Goal: Task Accomplishment & Management: Complete application form

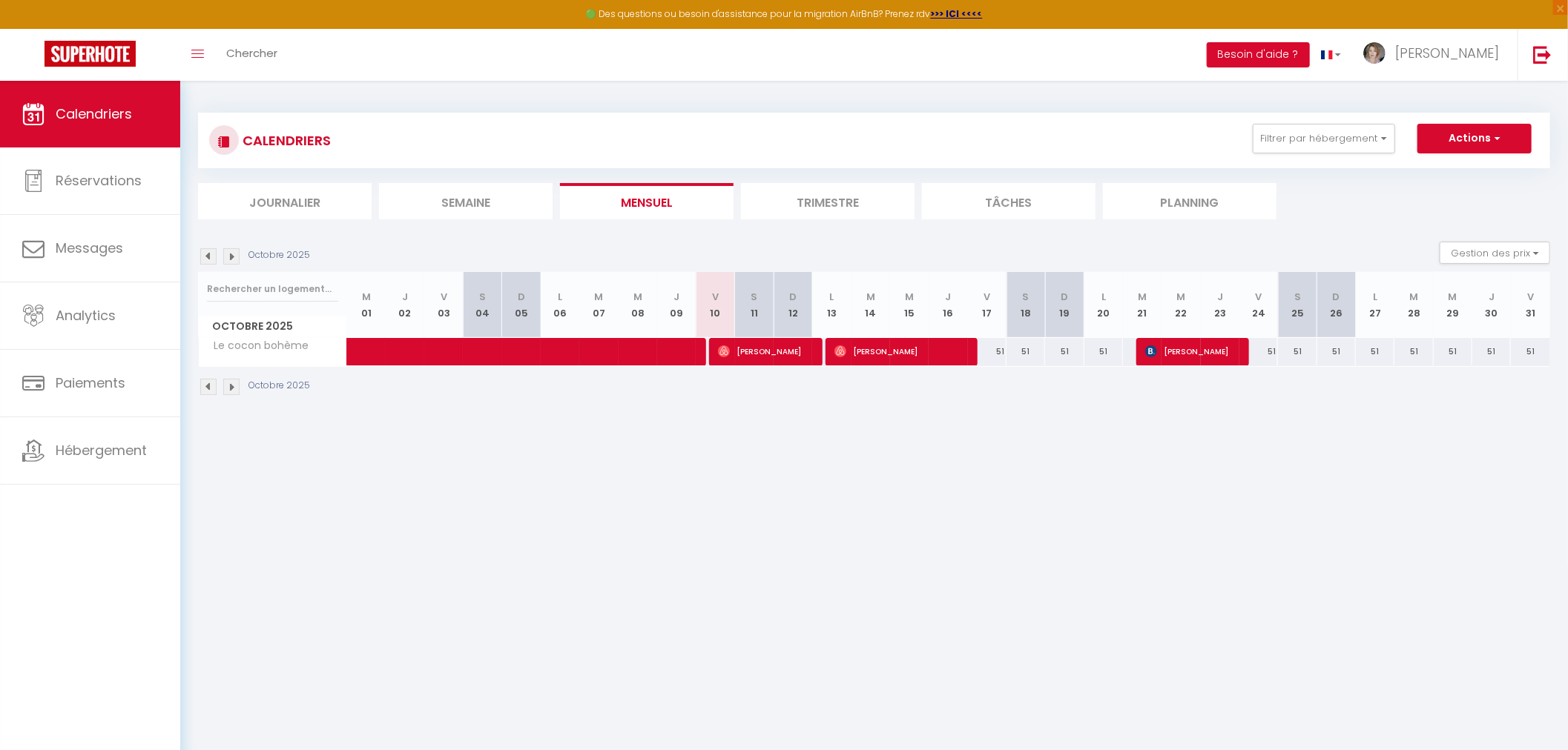
click at [92, 111] on span "Calendriers" at bounding box center [94, 114] width 76 height 19
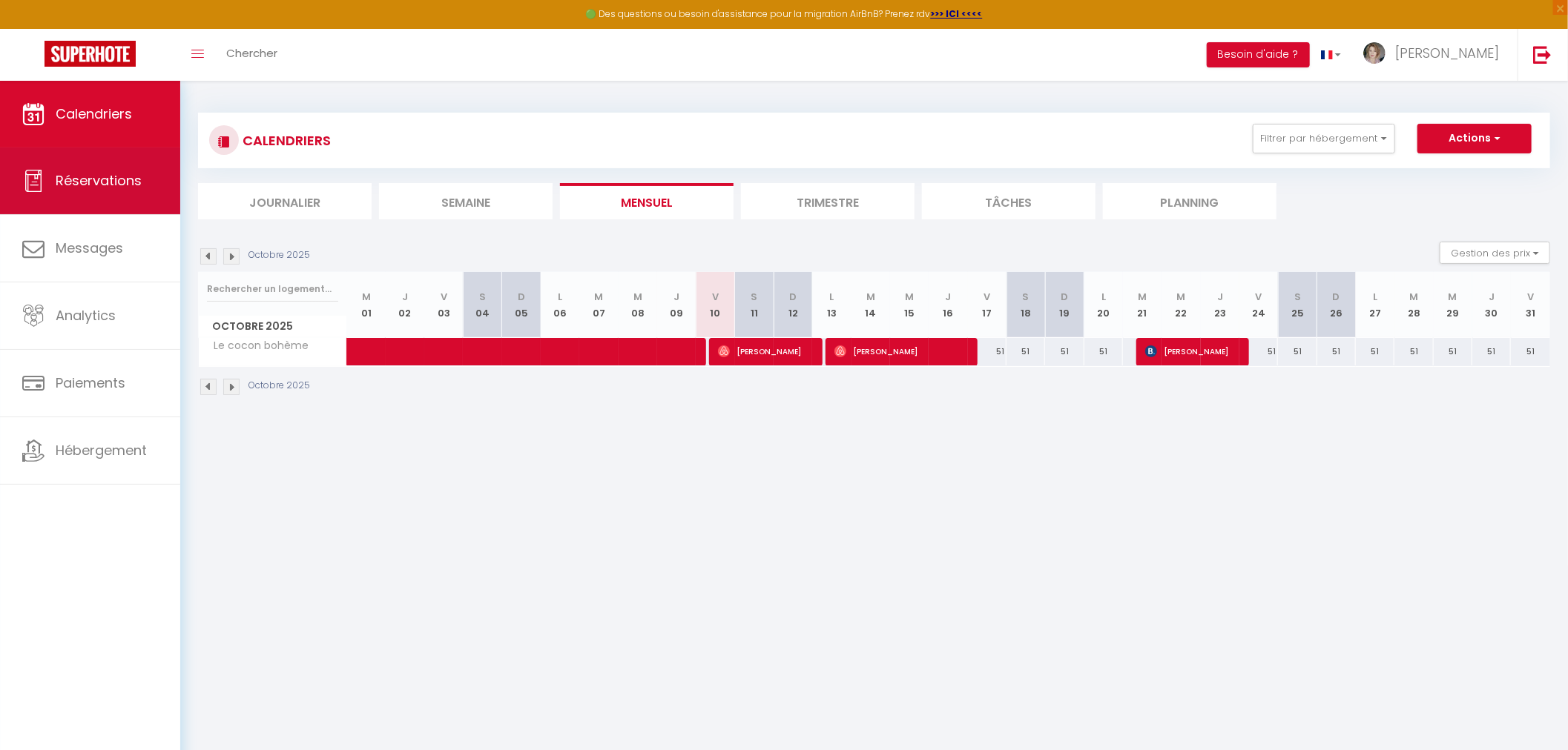
click at [115, 181] on span "Réservations" at bounding box center [98, 181] width 86 height 19
select select "not_cancelled"
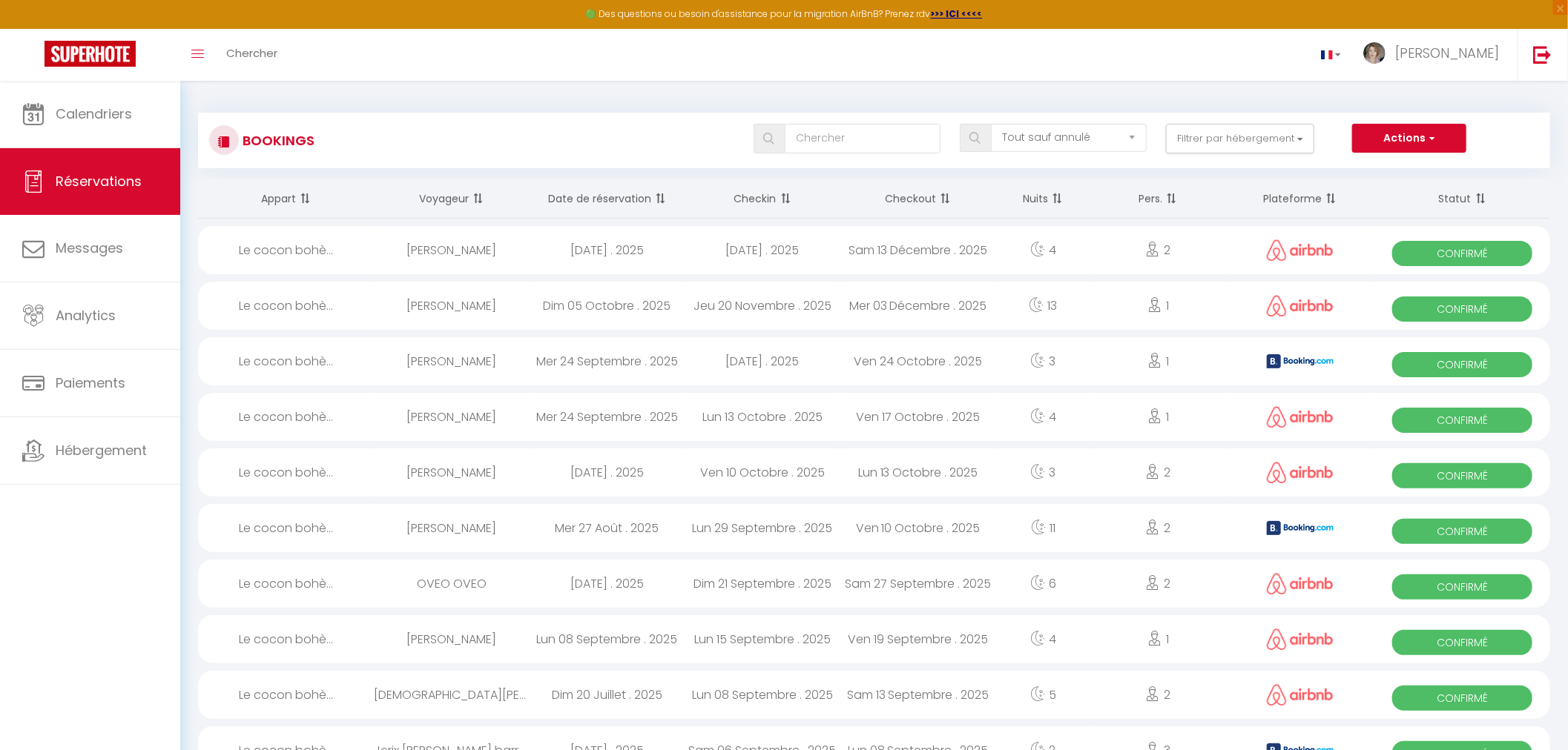
click at [739, 247] on div "[DATE] . 2025" at bounding box center [762, 249] width 155 height 48
select select "OK"
select select "1"
select select "0"
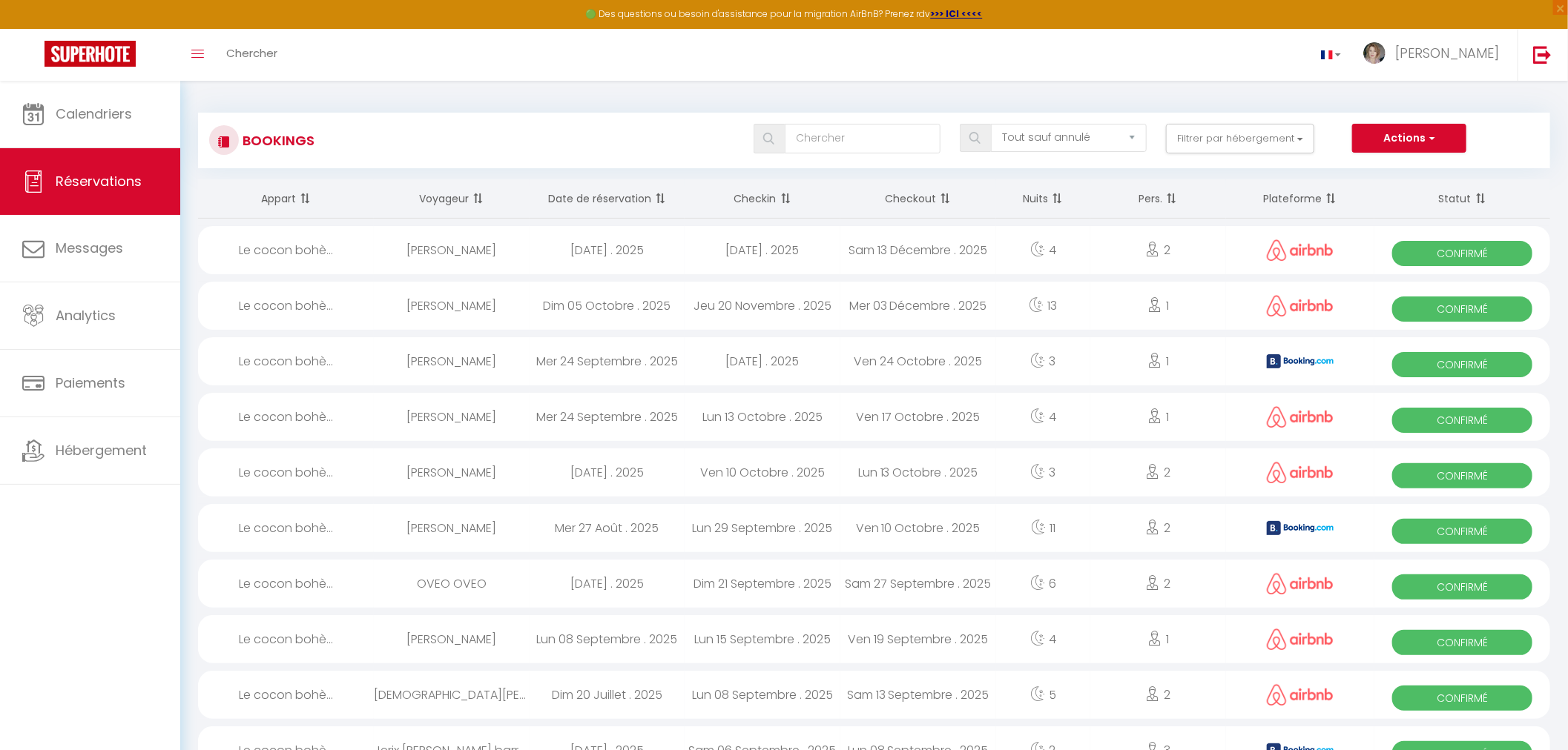
select select "1"
select select
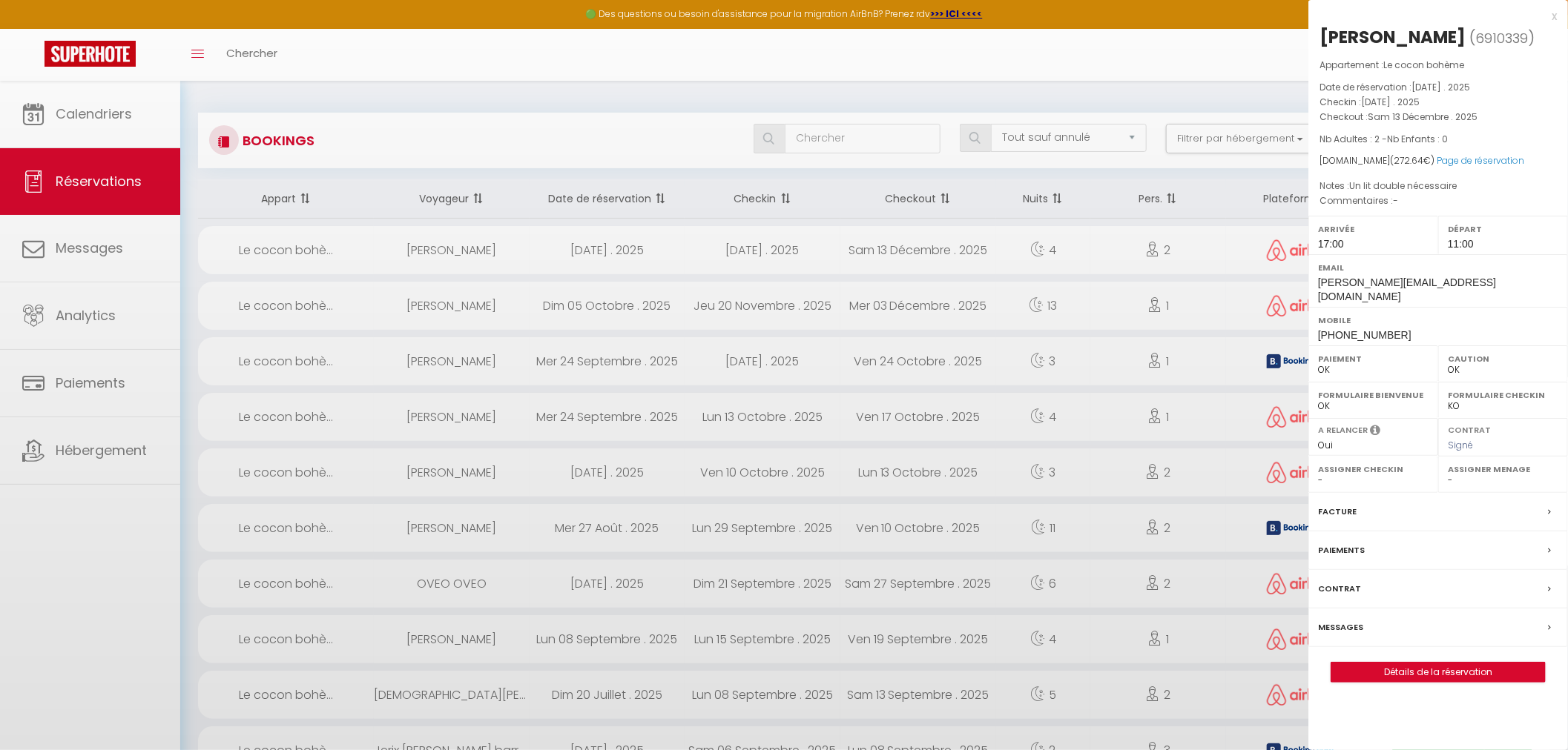
select select "25145"
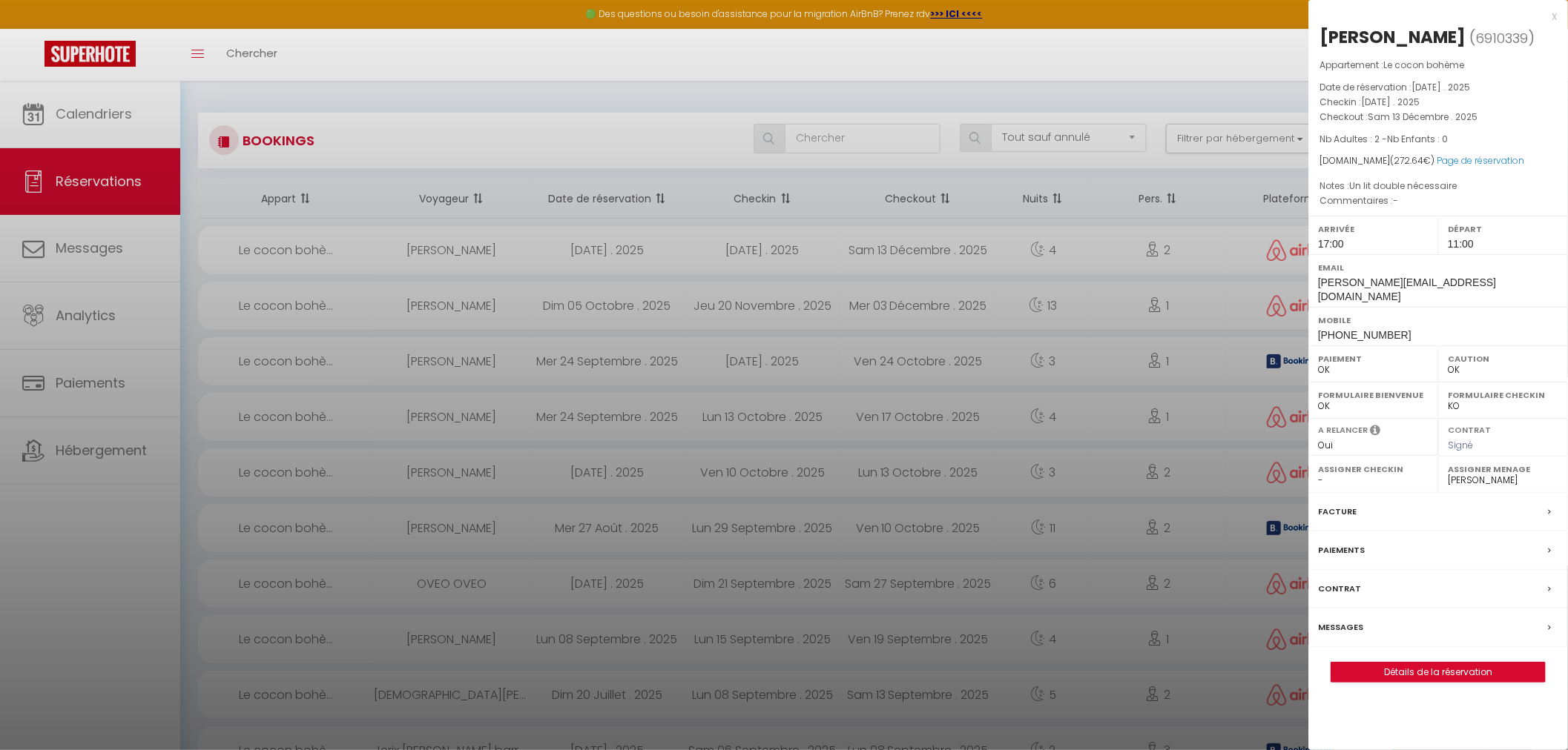
click at [599, 249] on div at bounding box center [784, 375] width 1568 height 750
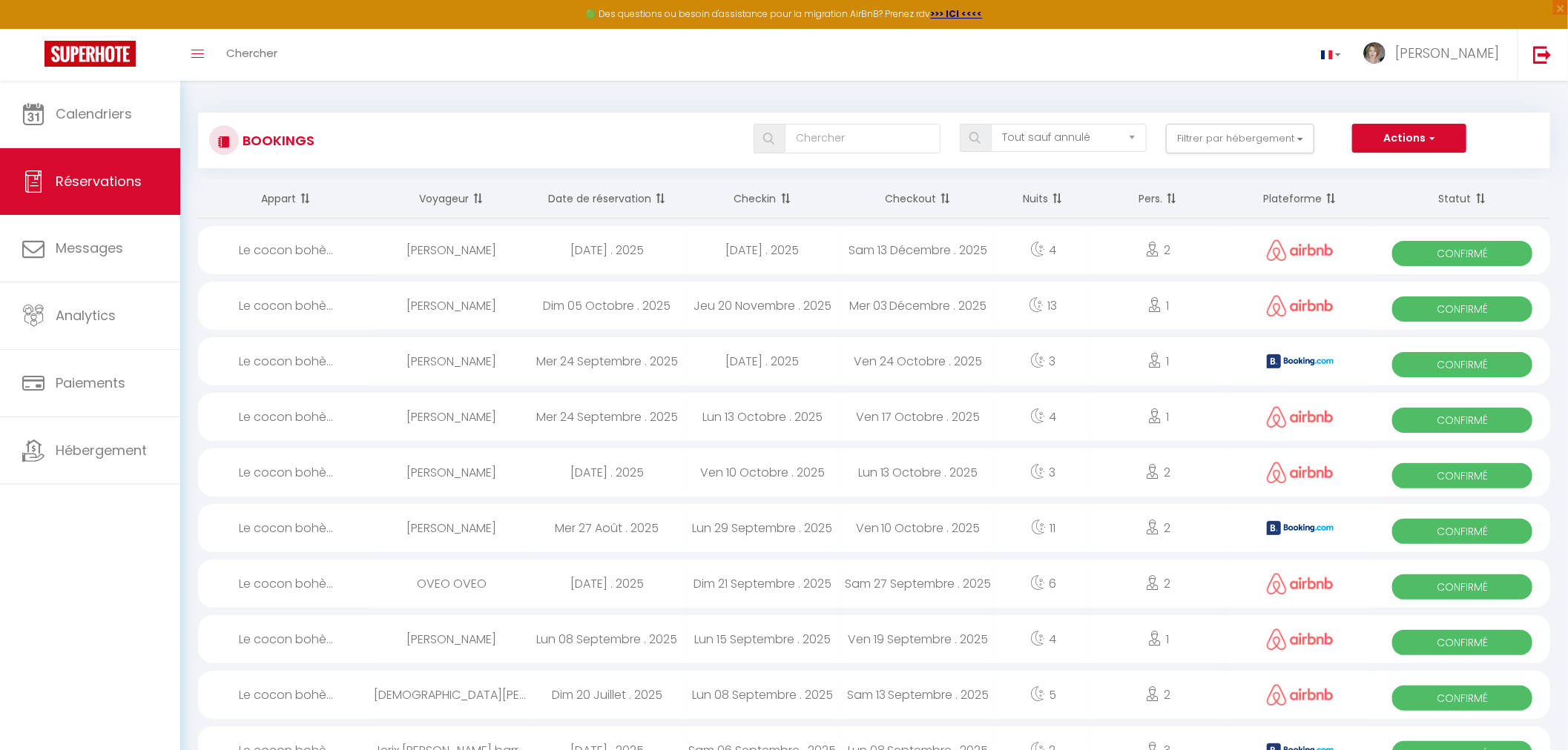
click at [598, 248] on div "[DATE] . 2025" at bounding box center [607, 249] width 155 height 48
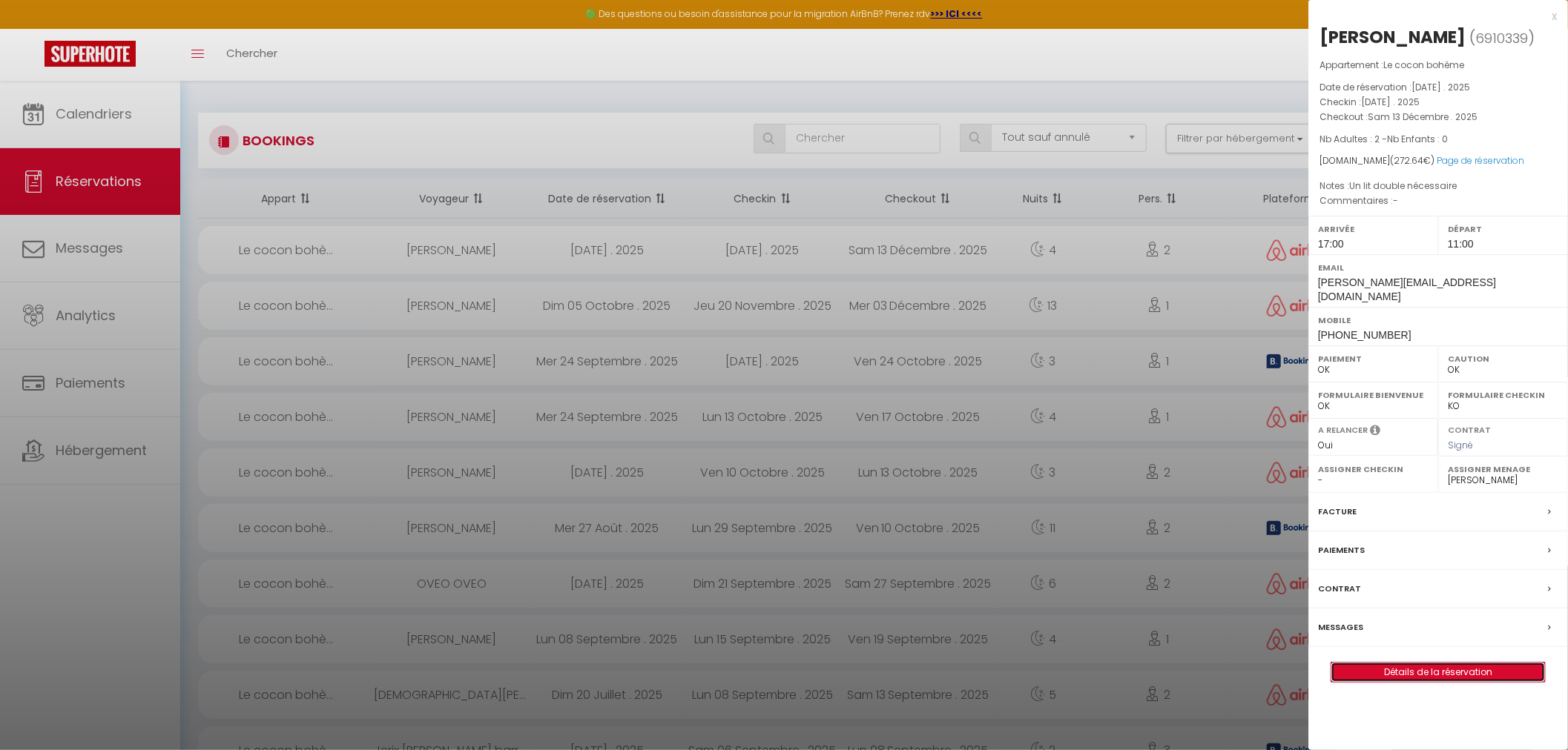
click at [1434, 663] on link "Détails de la réservation" at bounding box center [1438, 672] width 214 height 20
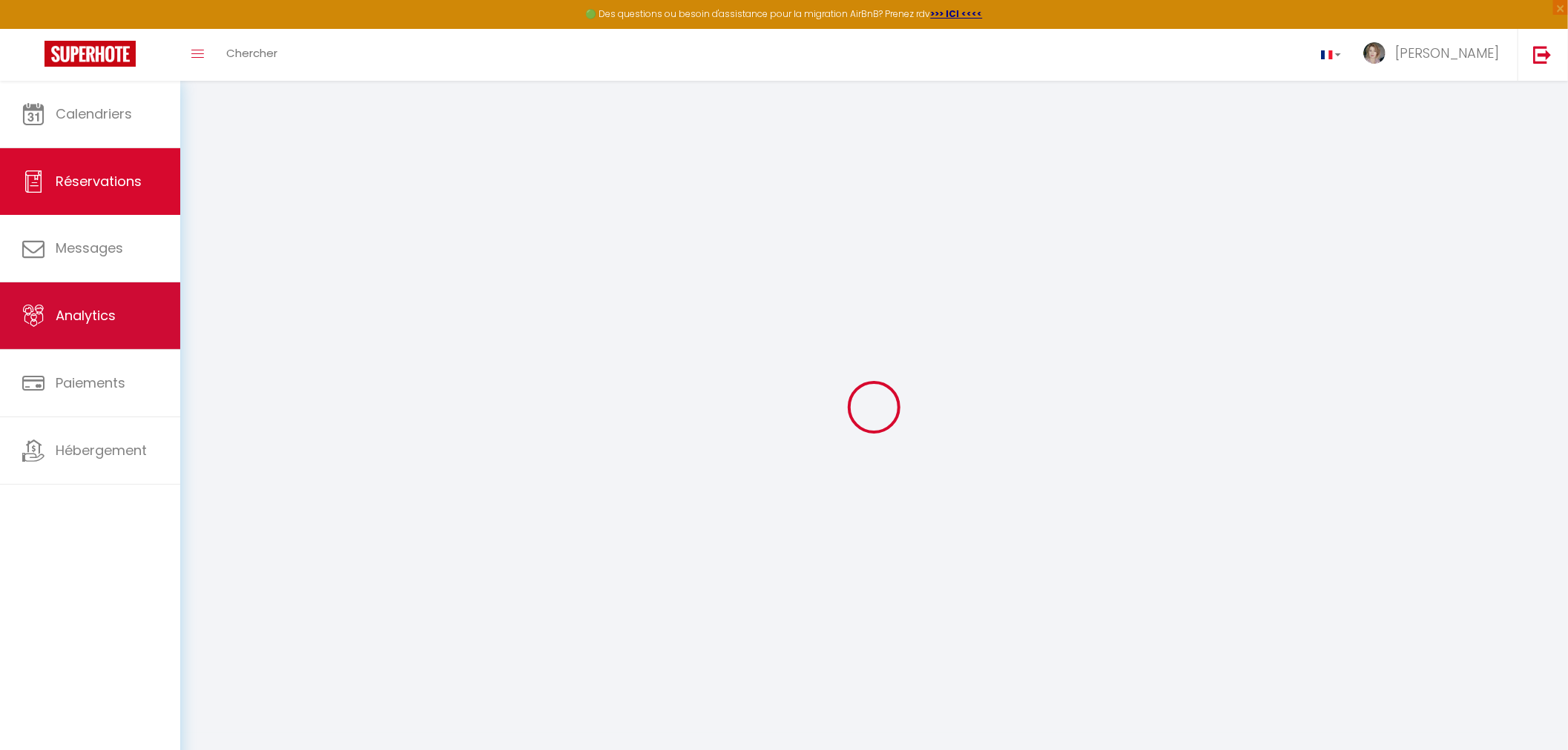
type input "[PERSON_NAME]"
type input "Truel"
type input "[PERSON_NAME][EMAIL_ADDRESS][DOMAIN_NAME]"
type input "[PHONE_NUMBER]"
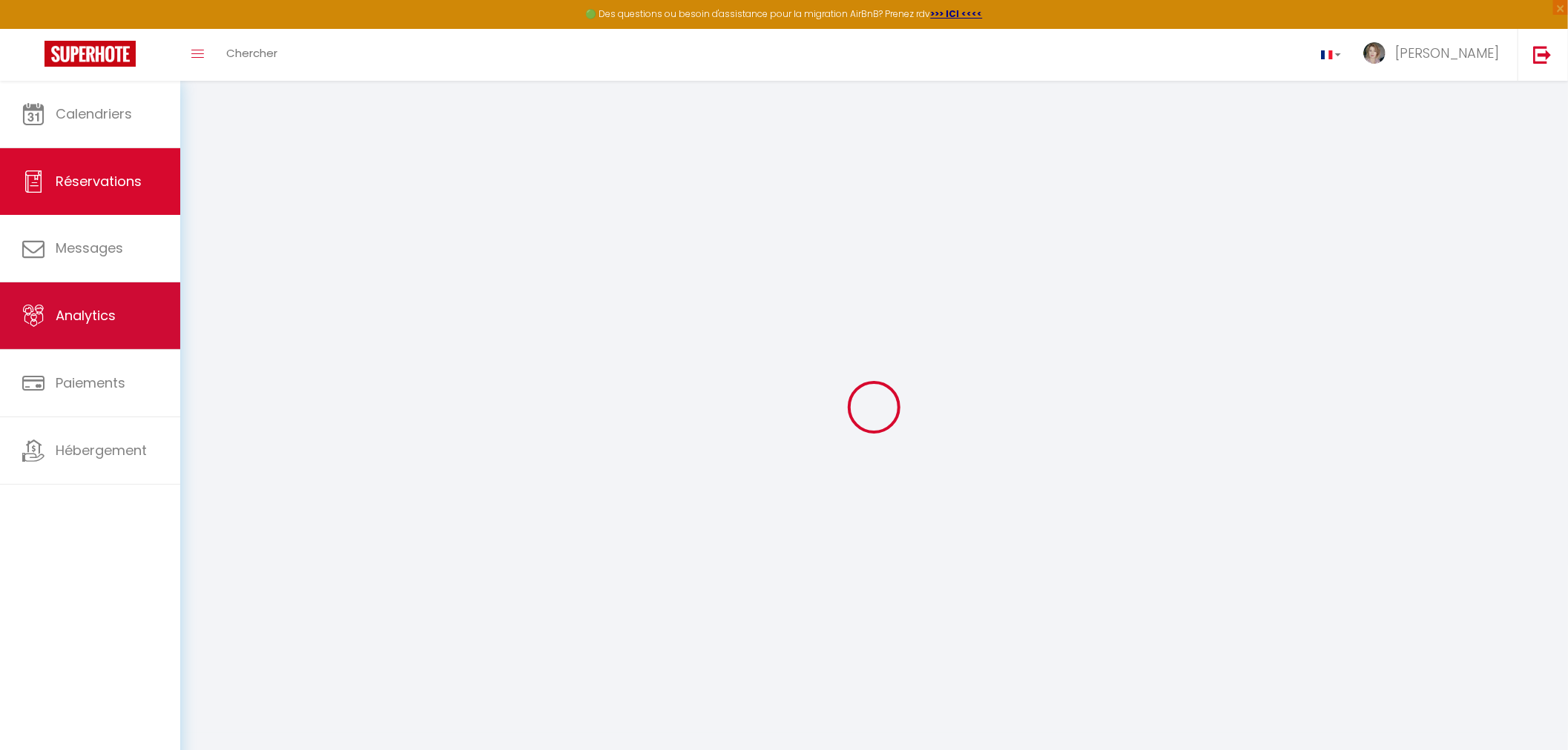
type input "[PHONE_NUMBER]"
type input "82360"
type input "[STREET_ADDRESS]"
type input "Lamagistere"
select select "FR"
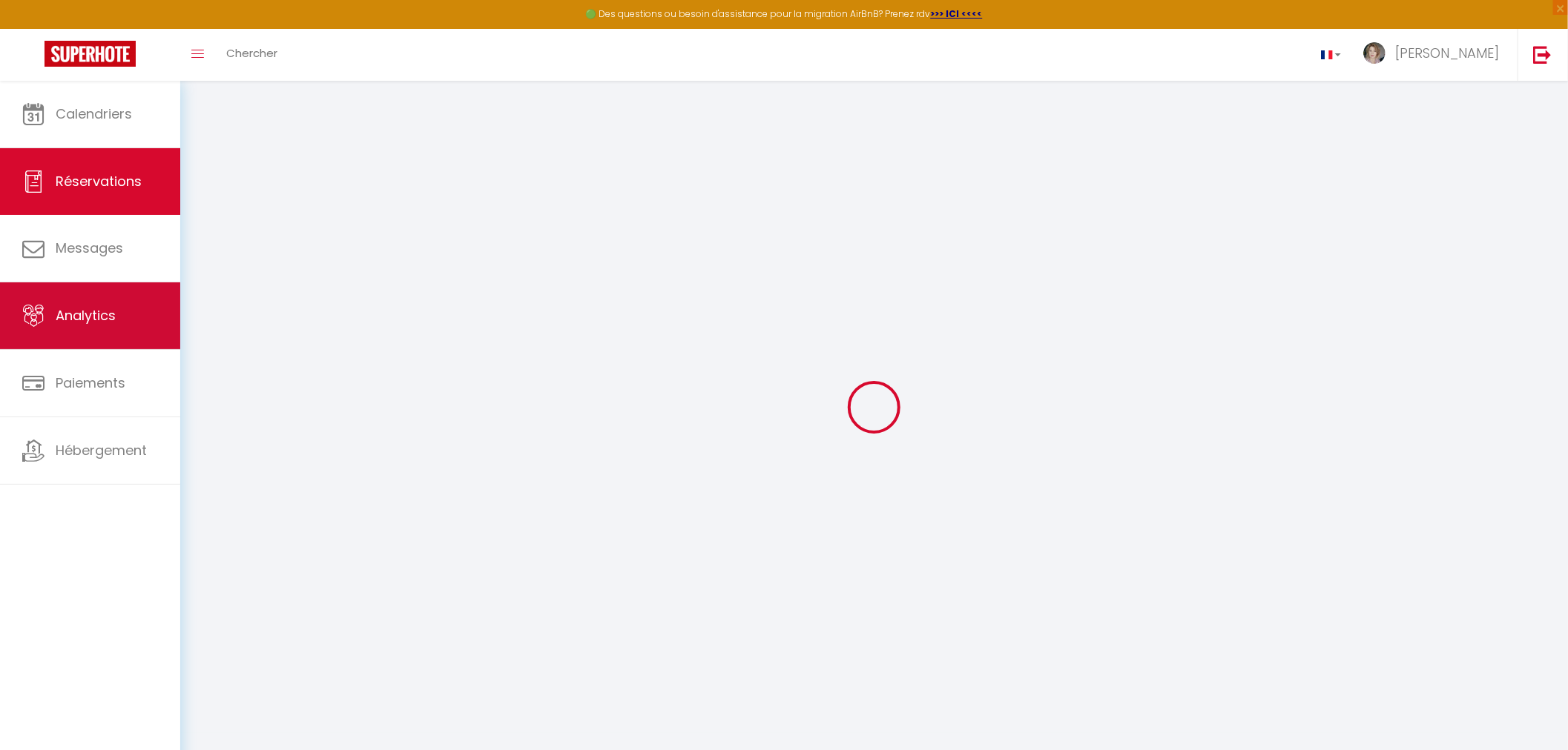
type input "48.78"
select select "73227"
select select "1"
select select
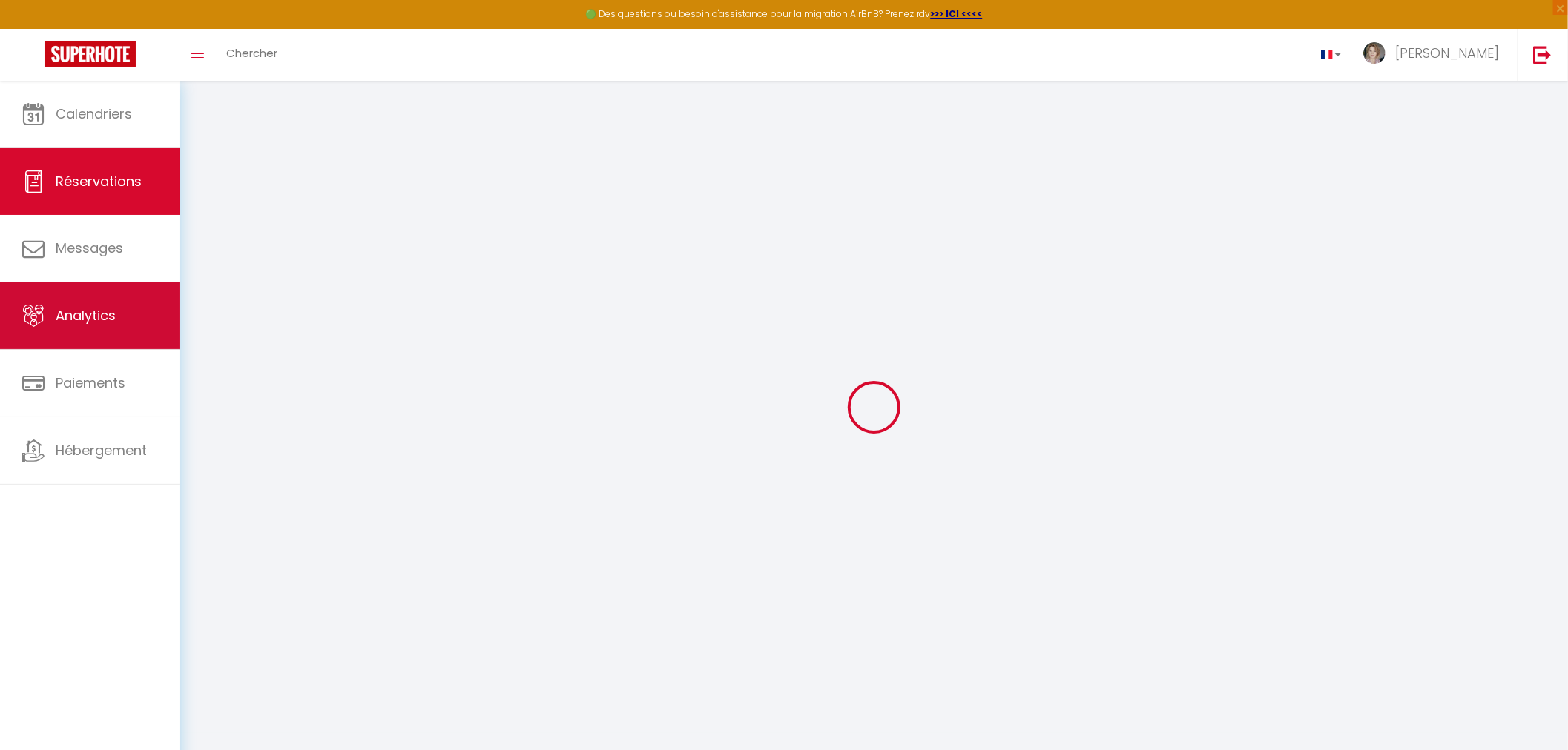
type input "2"
select select "12"
select select
type input "216"
checkbox input "false"
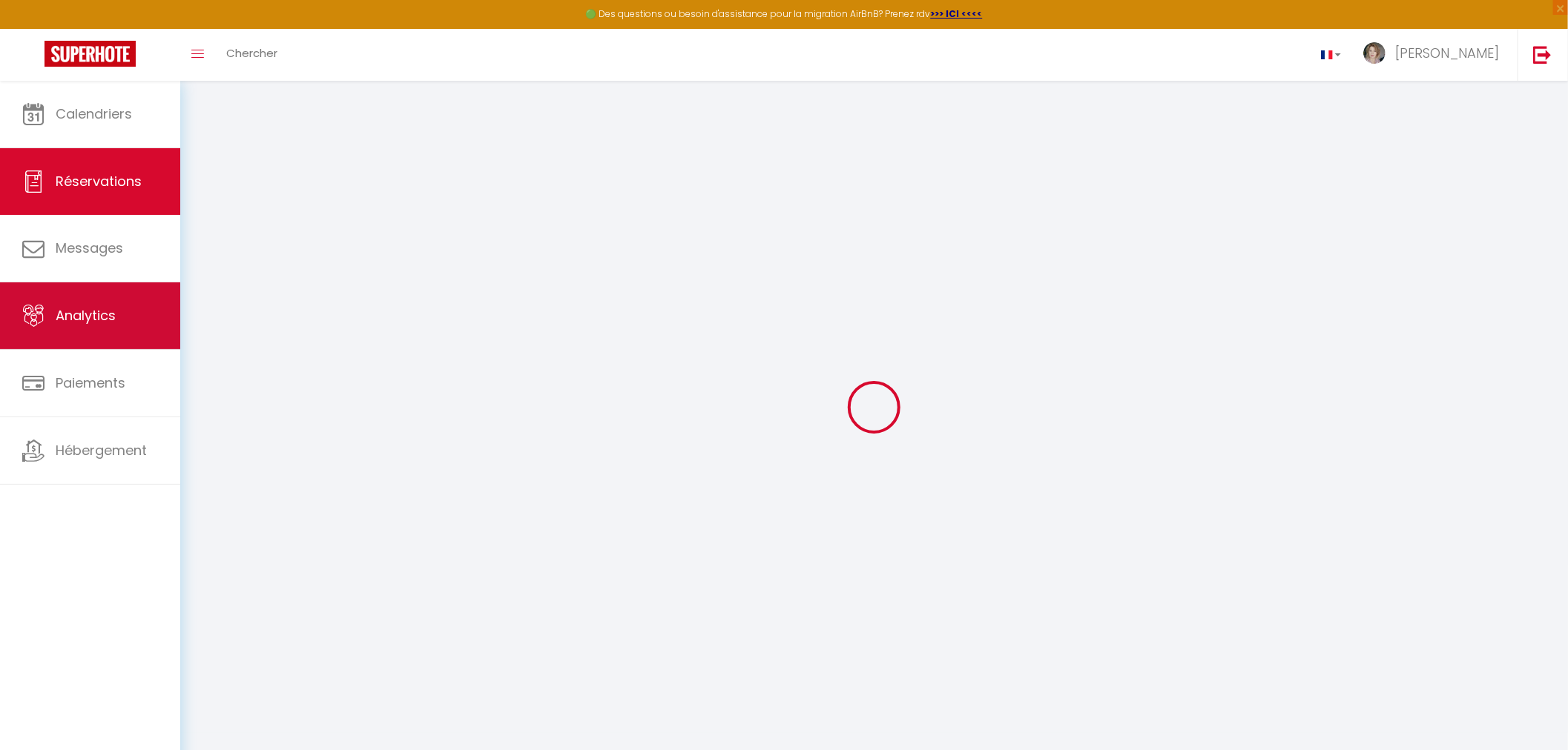
select select "1"
type input "42"
type input "6.5"
type input "0"
select select
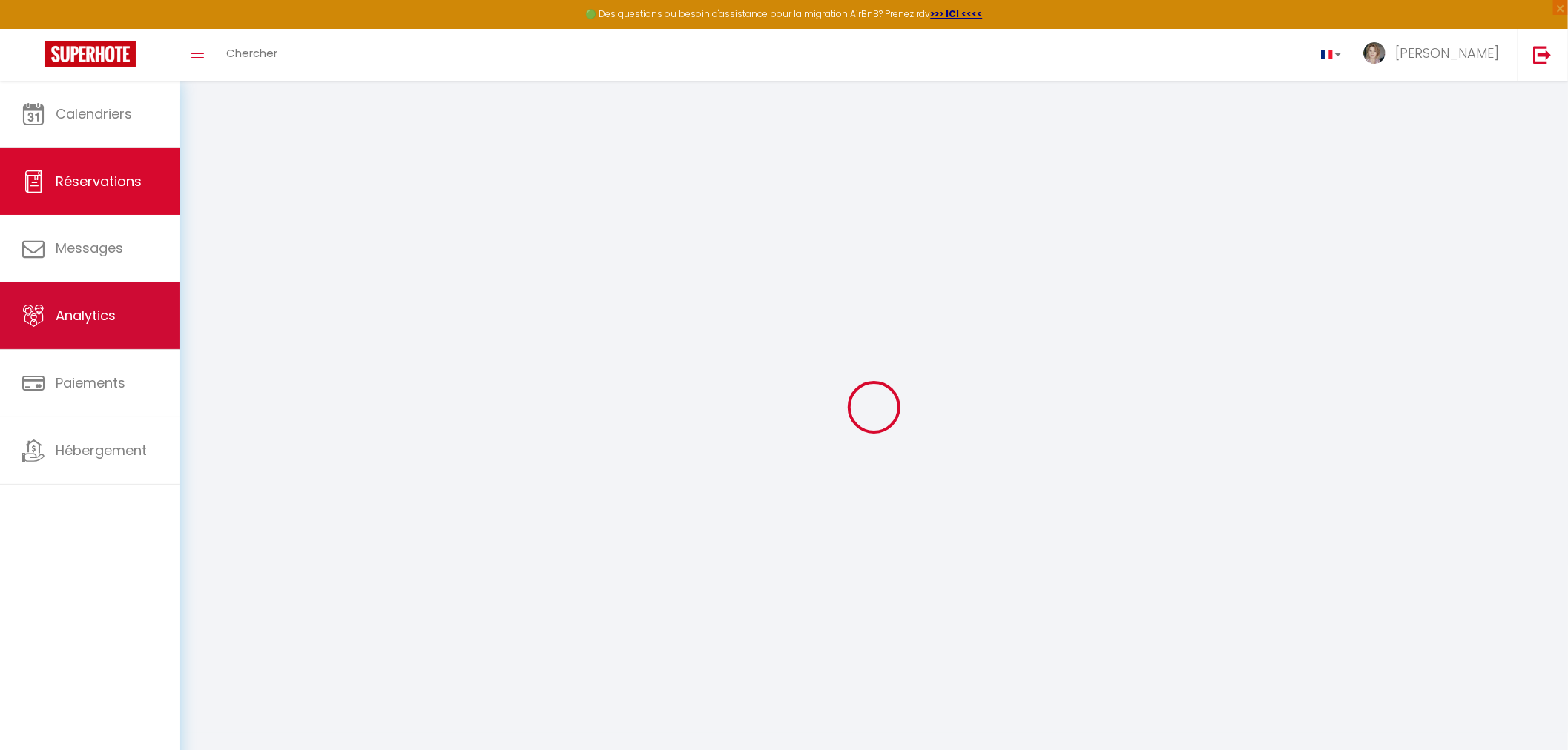
select select
select select "15"
checkbox input "false"
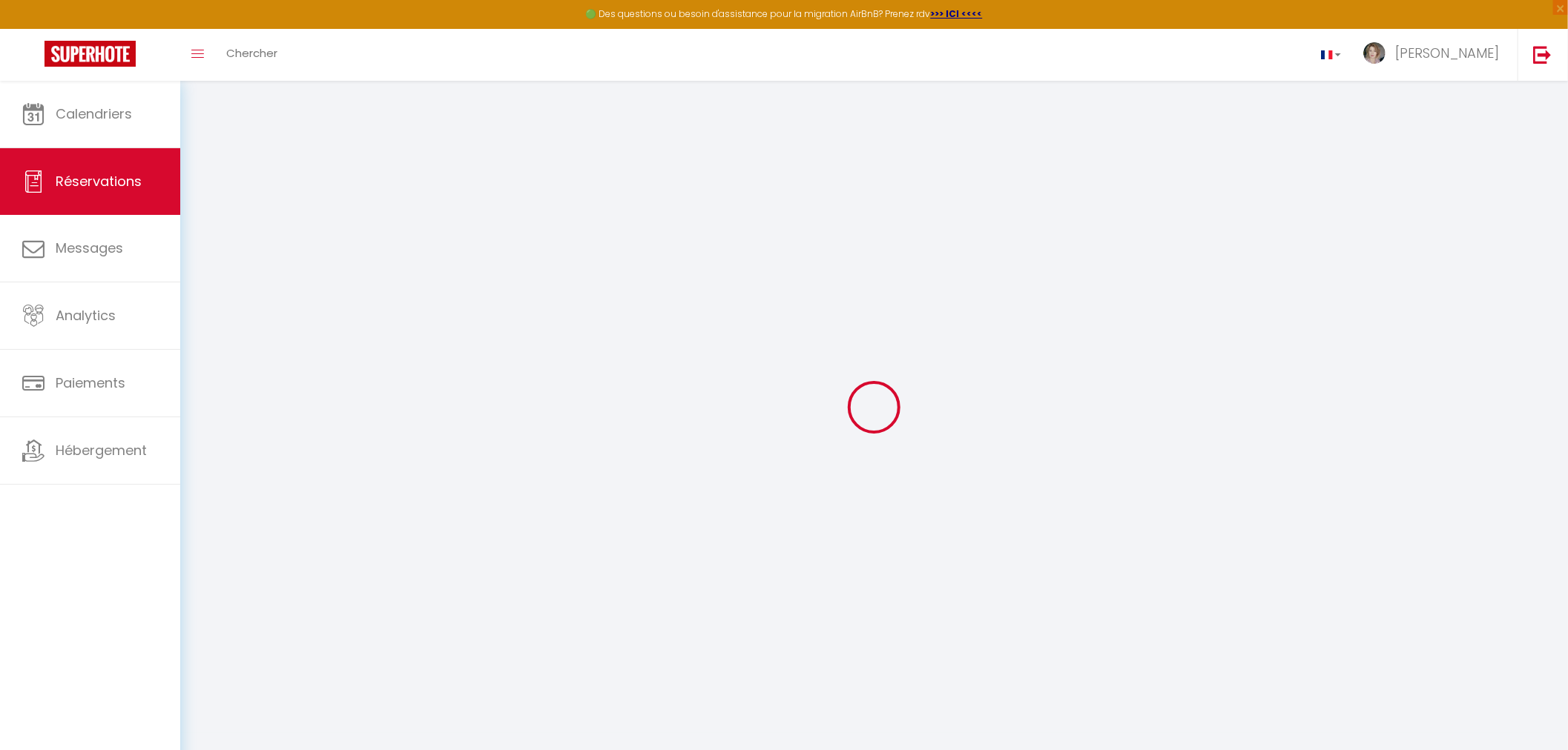
select select
checkbox input "false"
select select
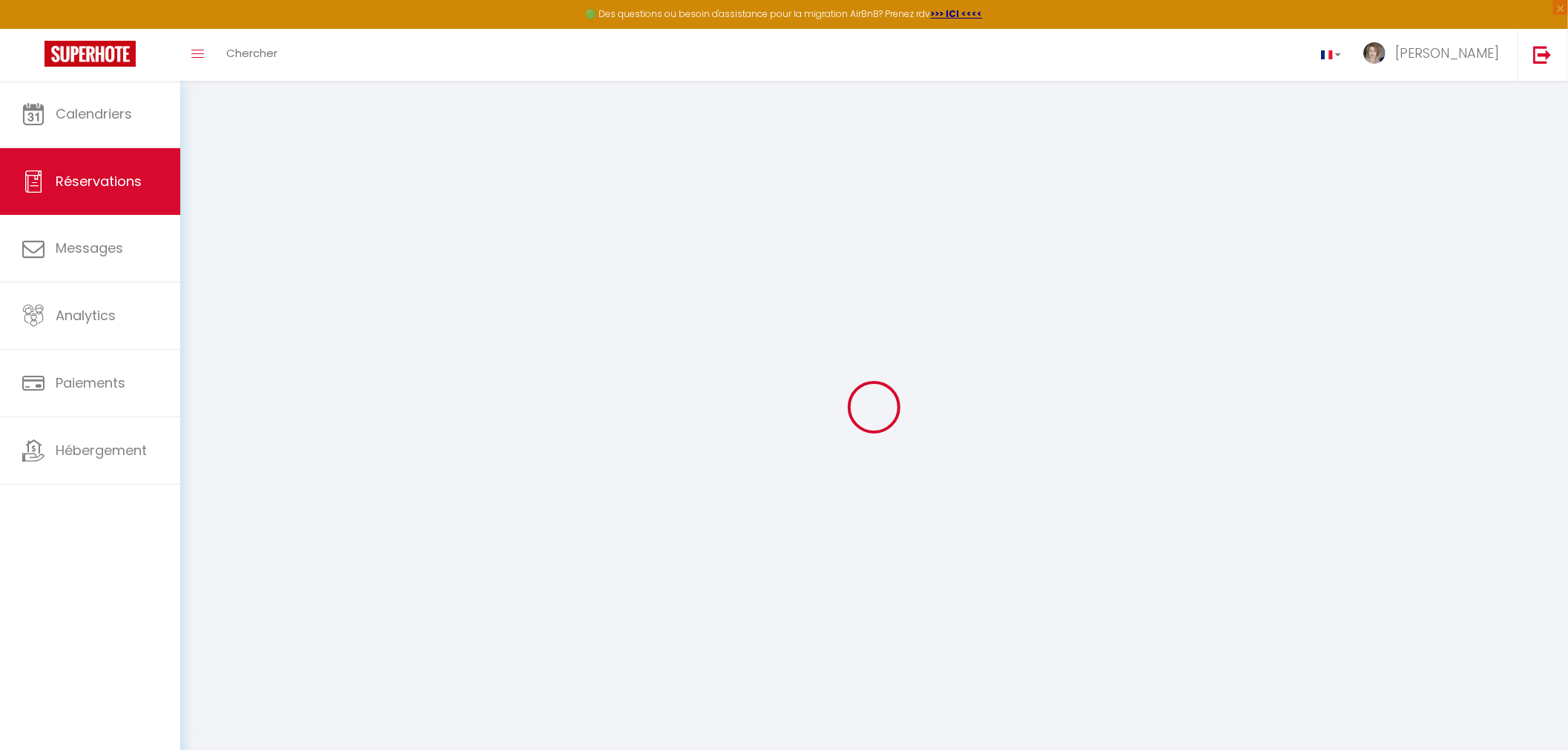
checkbox input "false"
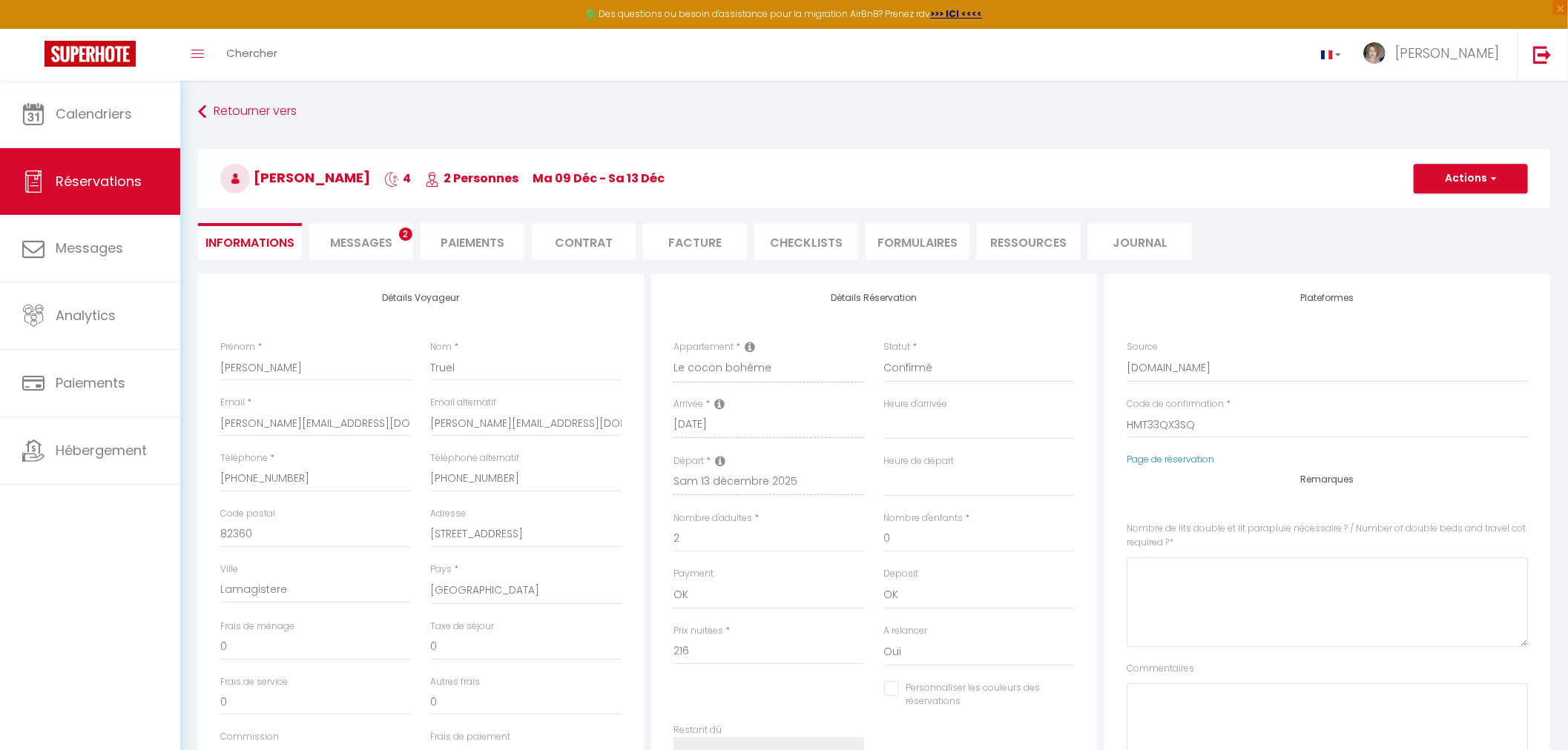
select select
checkbox input "false"
type \?0 "Un lit double nécessaire"
type input "40"
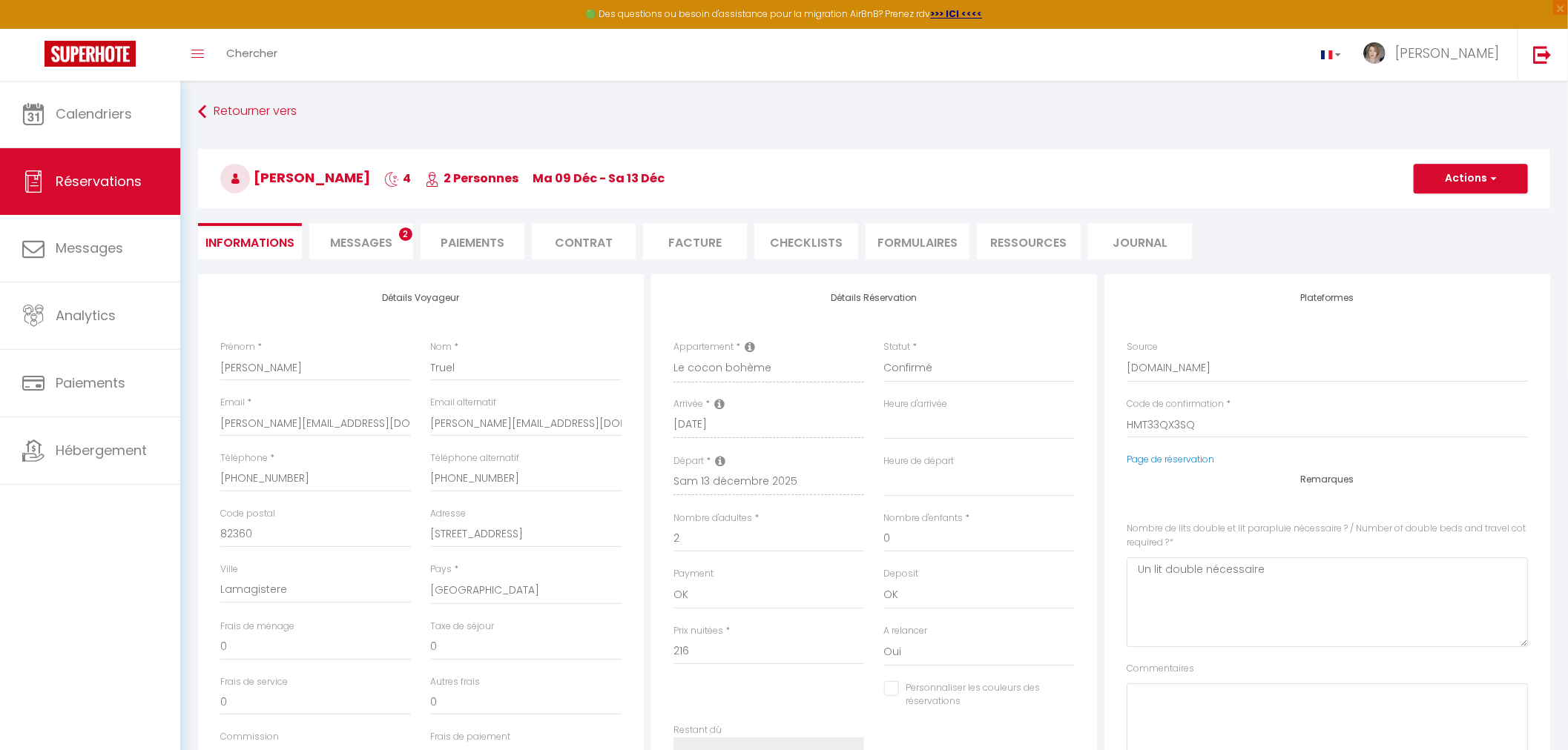
type input "16.64"
select select
checkbox input "false"
select select "17:00"
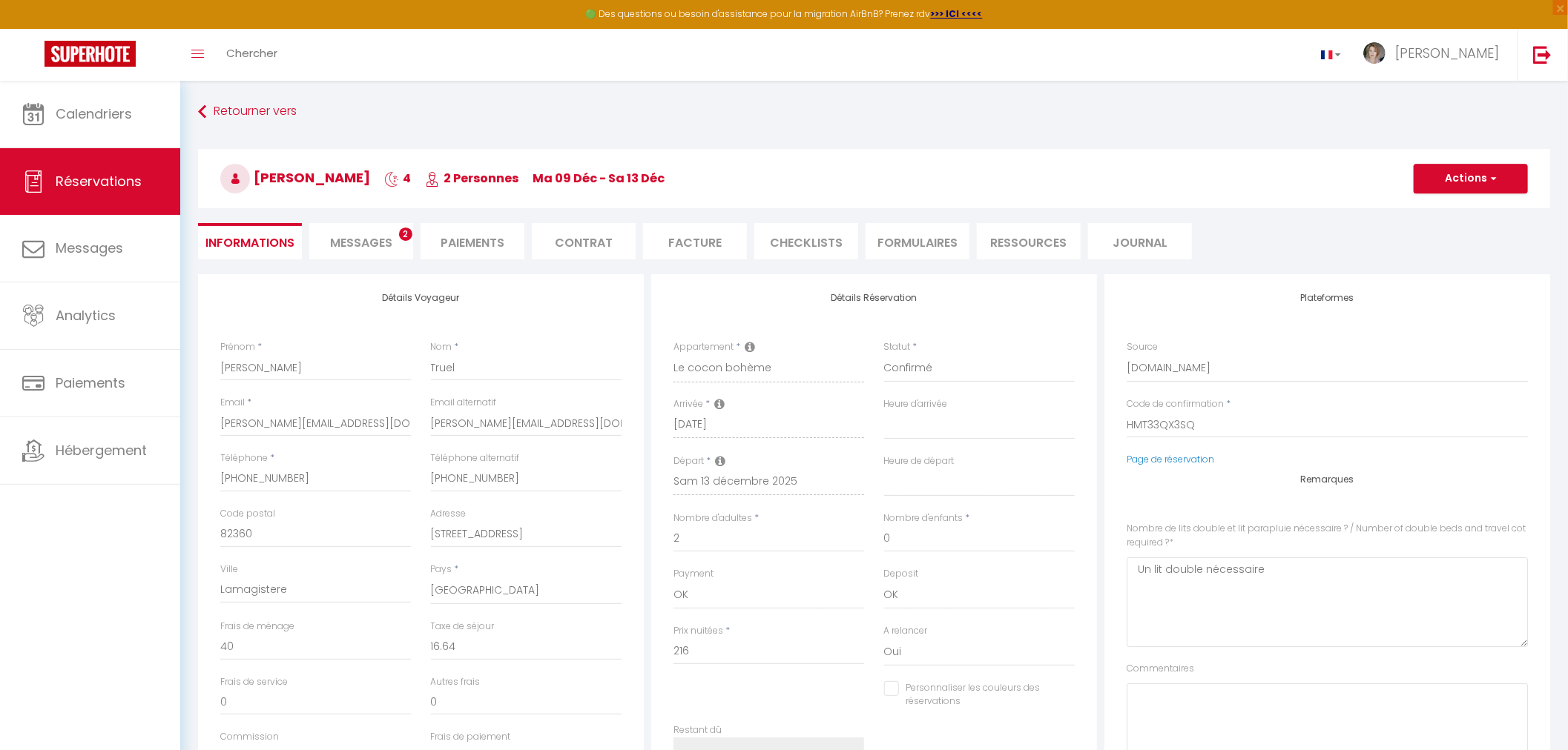
select select "11:00"
